Goal: Find specific page/section: Find specific page/section

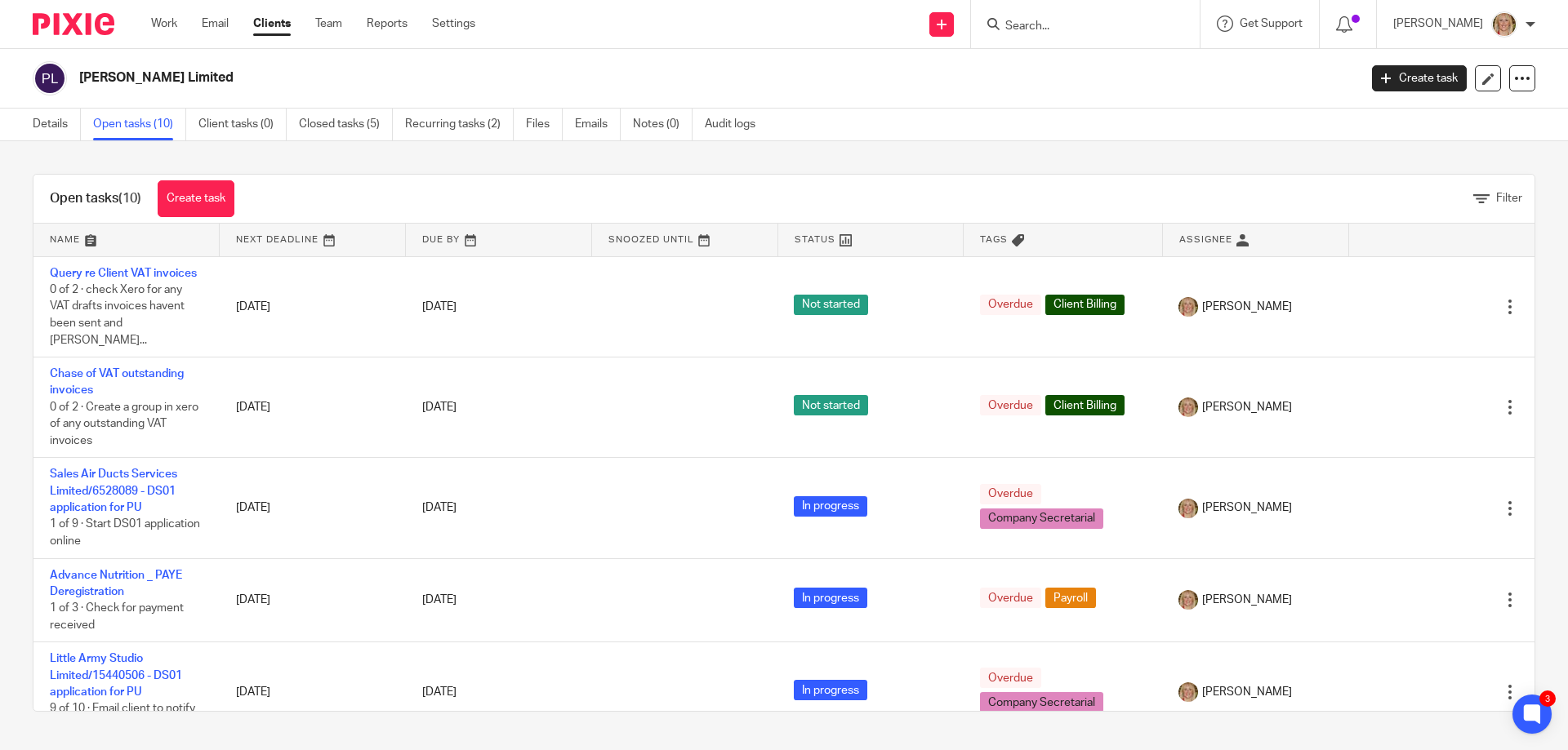
click at [1109, 26] on input "Search" at bounding box center [1077, 26] width 147 height 14
type input "cairn"
click at [1125, 71] on link at bounding box center [1124, 70] width 247 height 37
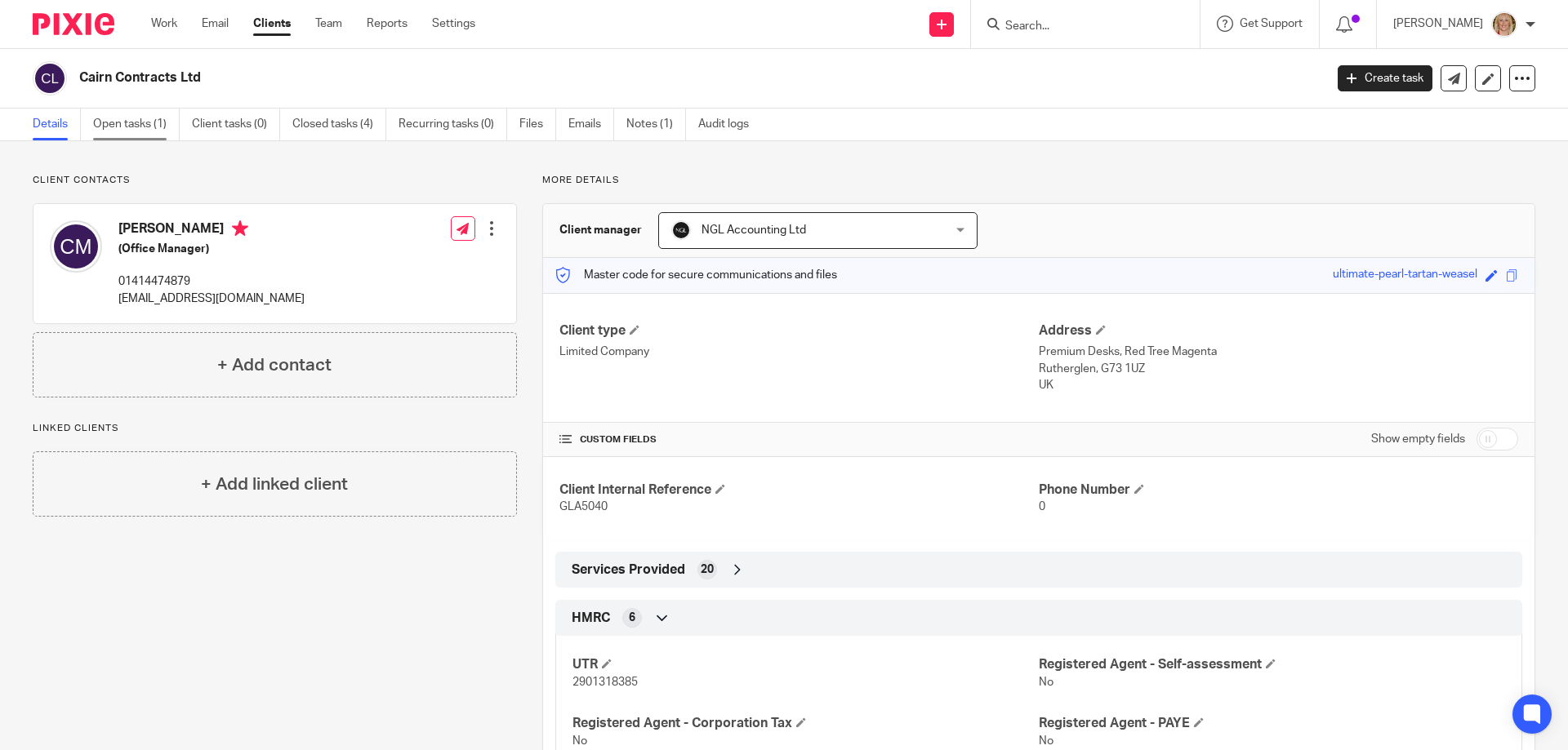
click at [140, 120] on link "Open tasks (1)" at bounding box center [136, 124] width 87 height 31
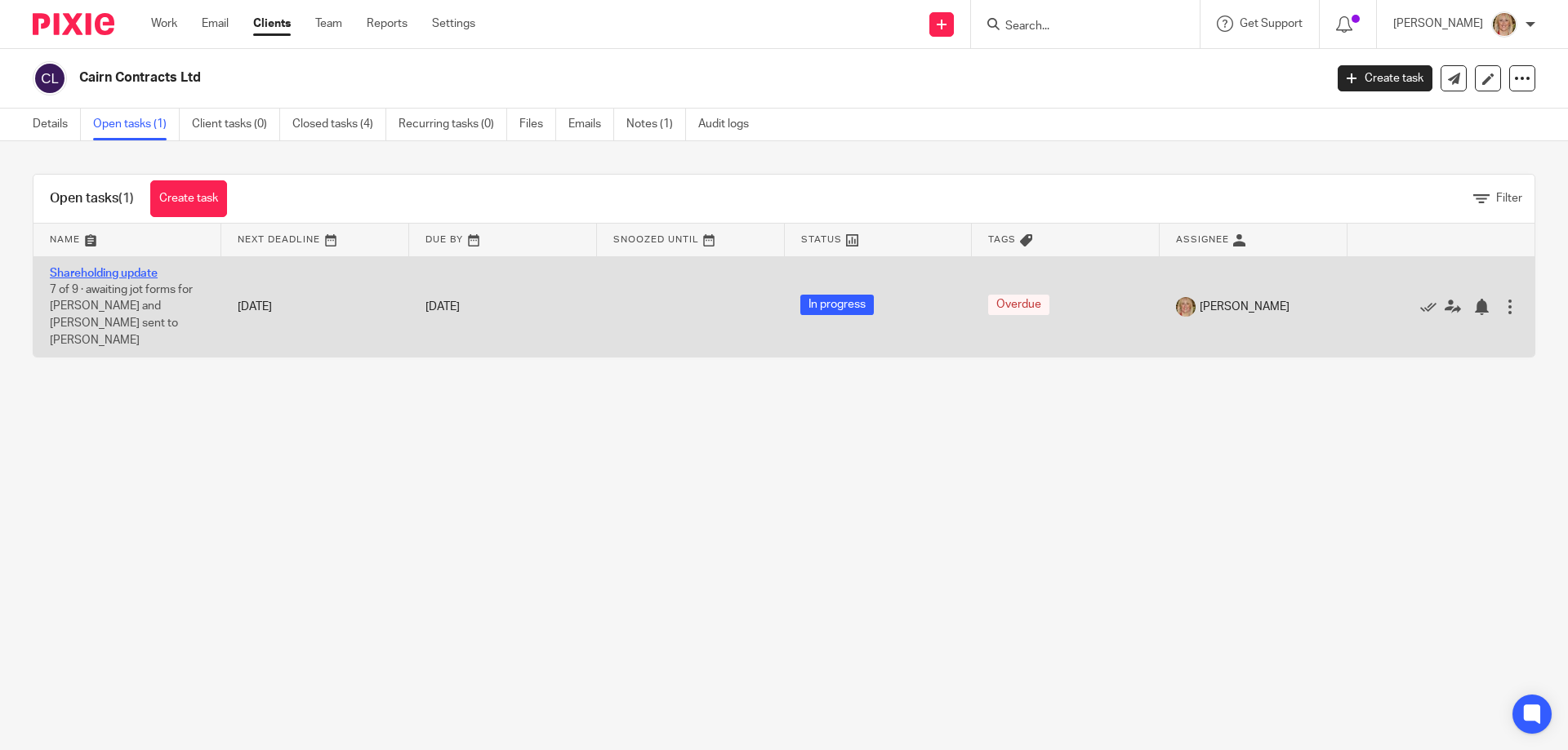
click at [113, 272] on link "Shareholding update" at bounding box center [104, 273] width 108 height 11
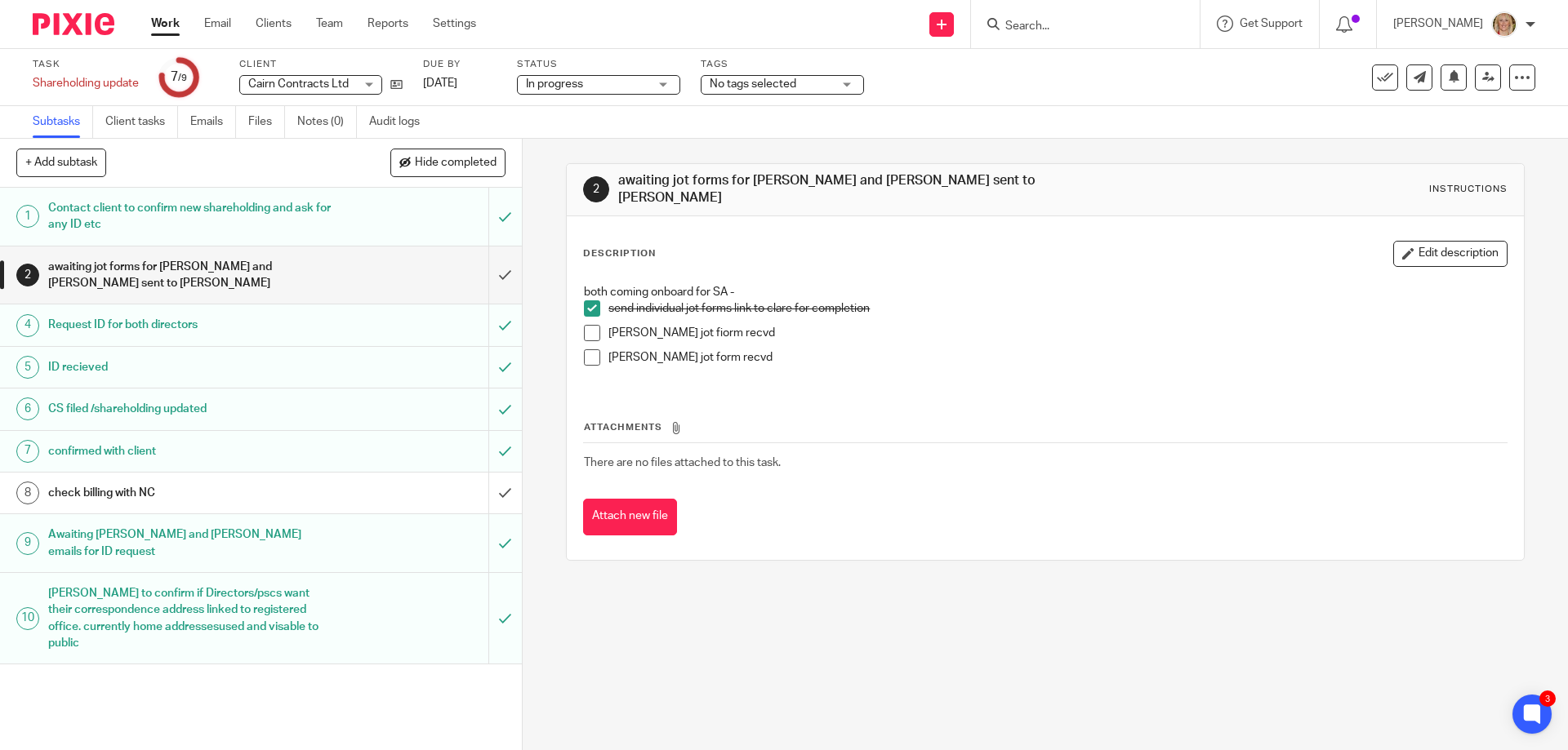
click at [1055, 22] on input "Search" at bounding box center [1077, 26] width 147 height 14
type input "zatees"
click at [1154, 71] on link at bounding box center [1102, 63] width 202 height 25
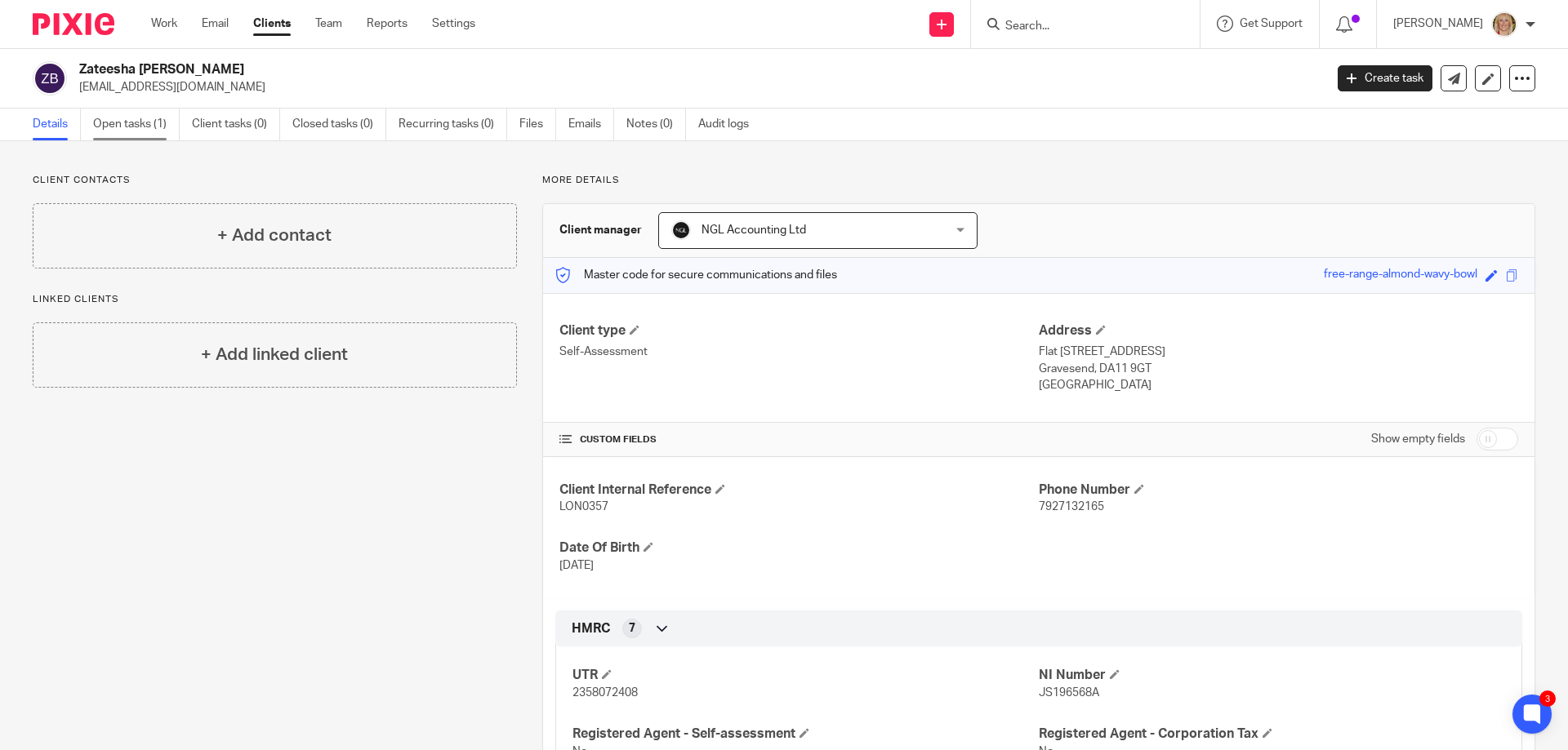
click at [138, 122] on link "Open tasks (1)" at bounding box center [136, 124] width 87 height 31
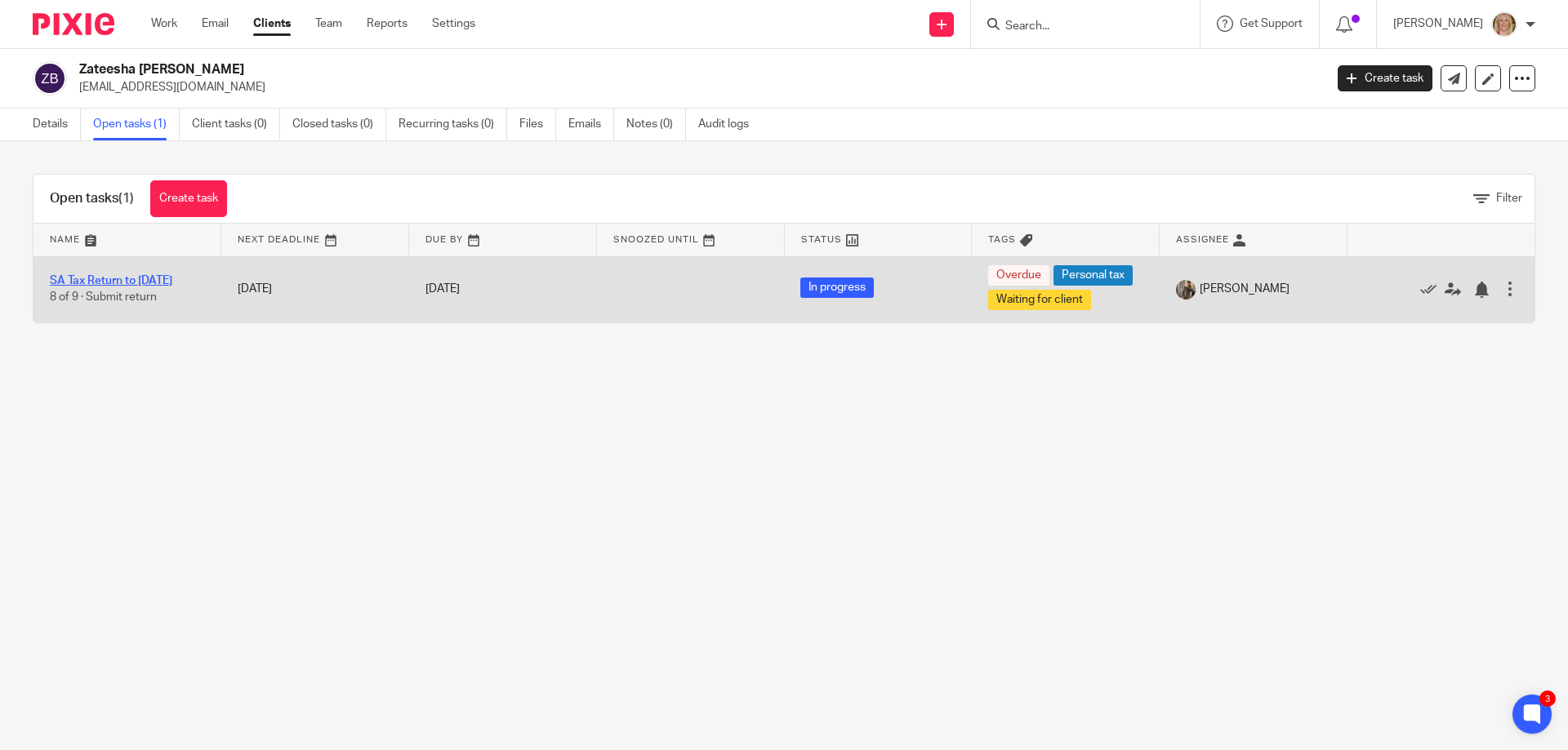
click at [157, 275] on link "SA Tax Return to [DATE]" at bounding box center [111, 280] width 123 height 11
